Goal: Task Accomplishment & Management: Manage account settings

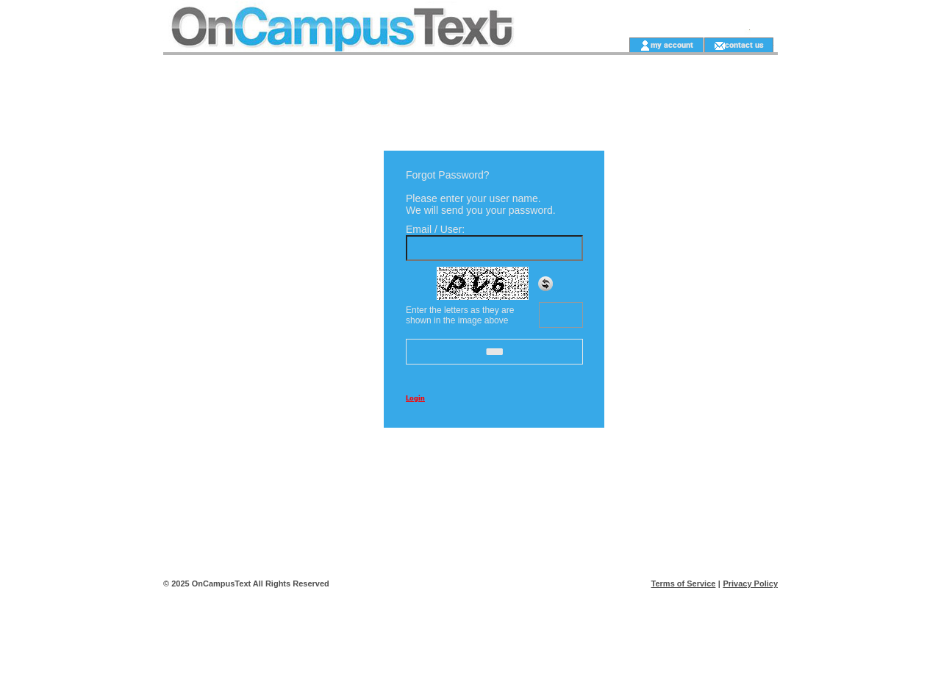
click at [372, 18] on td at bounding box center [372, 18] width 418 height 37
click at [372, 45] on td at bounding box center [372, 44] width 418 height 15
click at [604, 45] on td at bounding box center [605, 44] width 46 height 15
click at [672, 44] on link "my account" at bounding box center [672, 45] width 43 height 10
click at [745, 44] on link "contact us" at bounding box center [744, 45] width 39 height 10
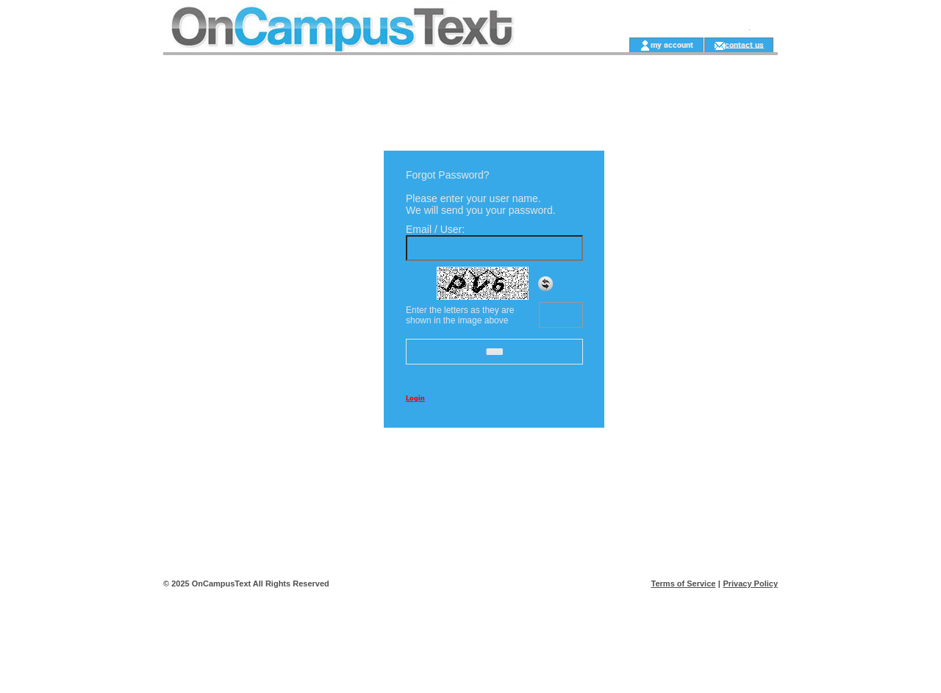
click at [546, 288] on img at bounding box center [545, 283] width 15 height 15
click at [494, 351] on input "****" at bounding box center [494, 352] width 177 height 26
click at [415, 399] on link "Login" at bounding box center [415, 398] width 19 height 8
click at [684, 584] on link "Terms of Service" at bounding box center [683, 583] width 65 height 9
click at [750, 584] on link "Privacy Policy" at bounding box center [750, 583] width 55 height 9
